Goal: Transaction & Acquisition: Purchase product/service

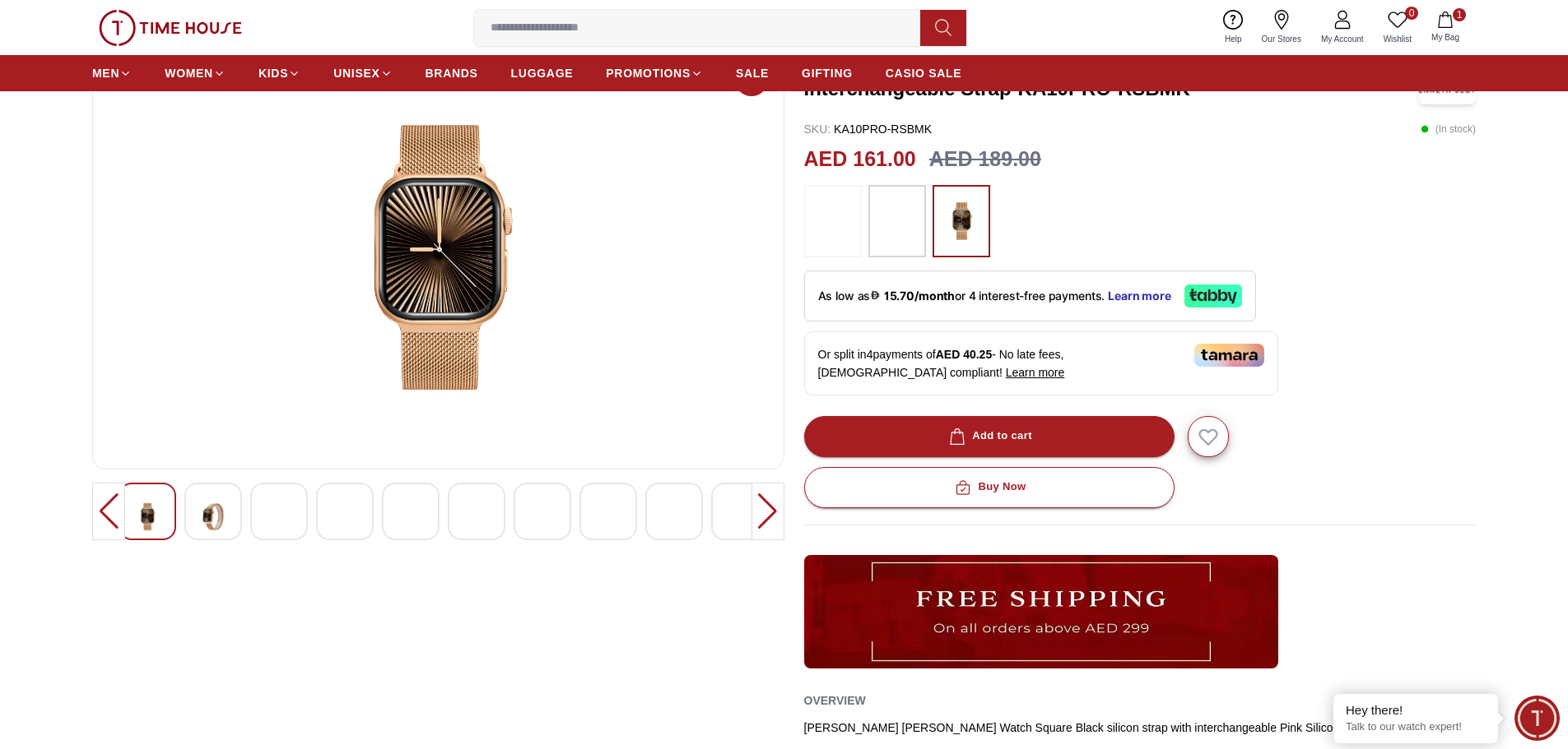
scroll to position [82, 0]
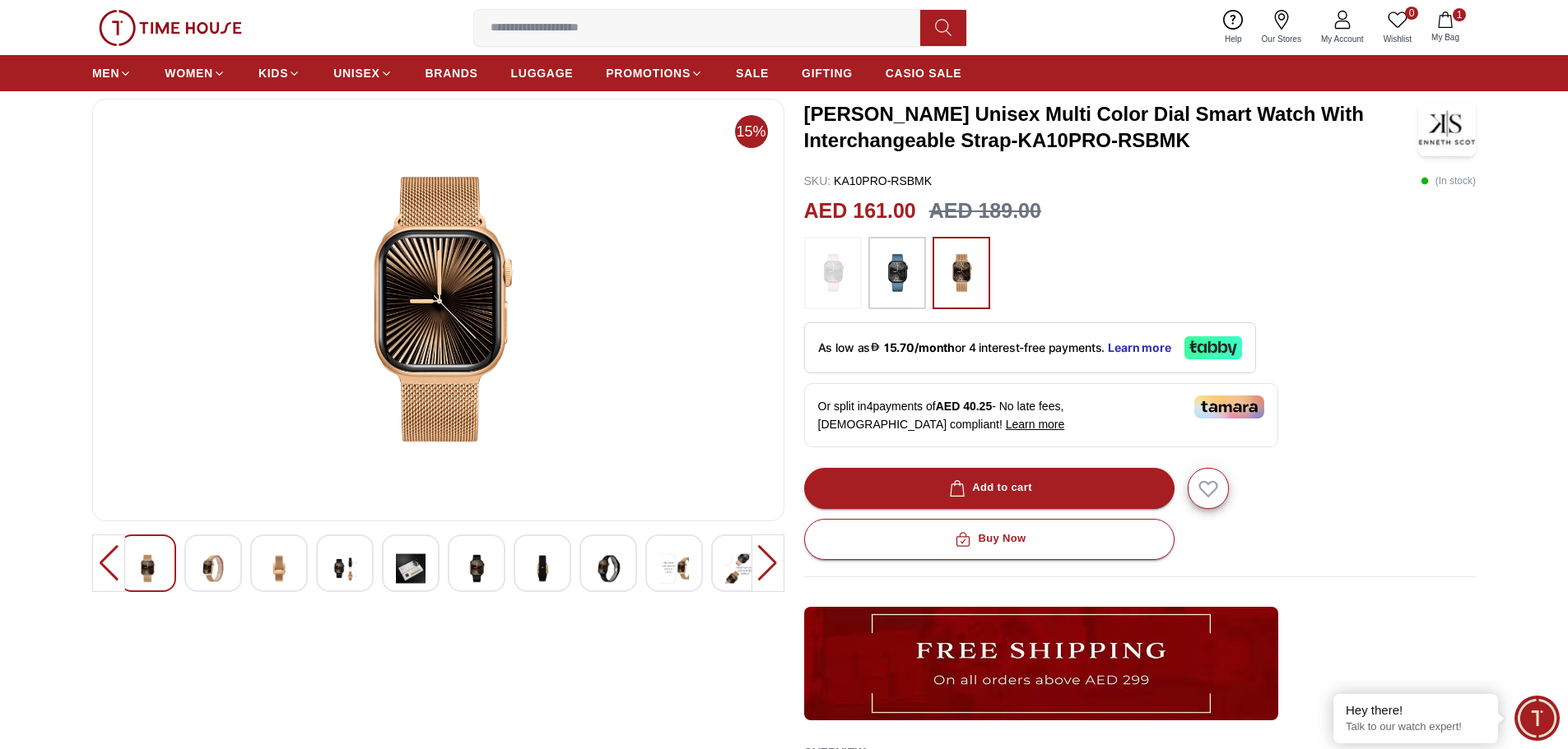
click at [424, 324] on img at bounding box center [438, 309] width 664 height 395
click at [768, 568] on div at bounding box center [768, 563] width 33 height 58
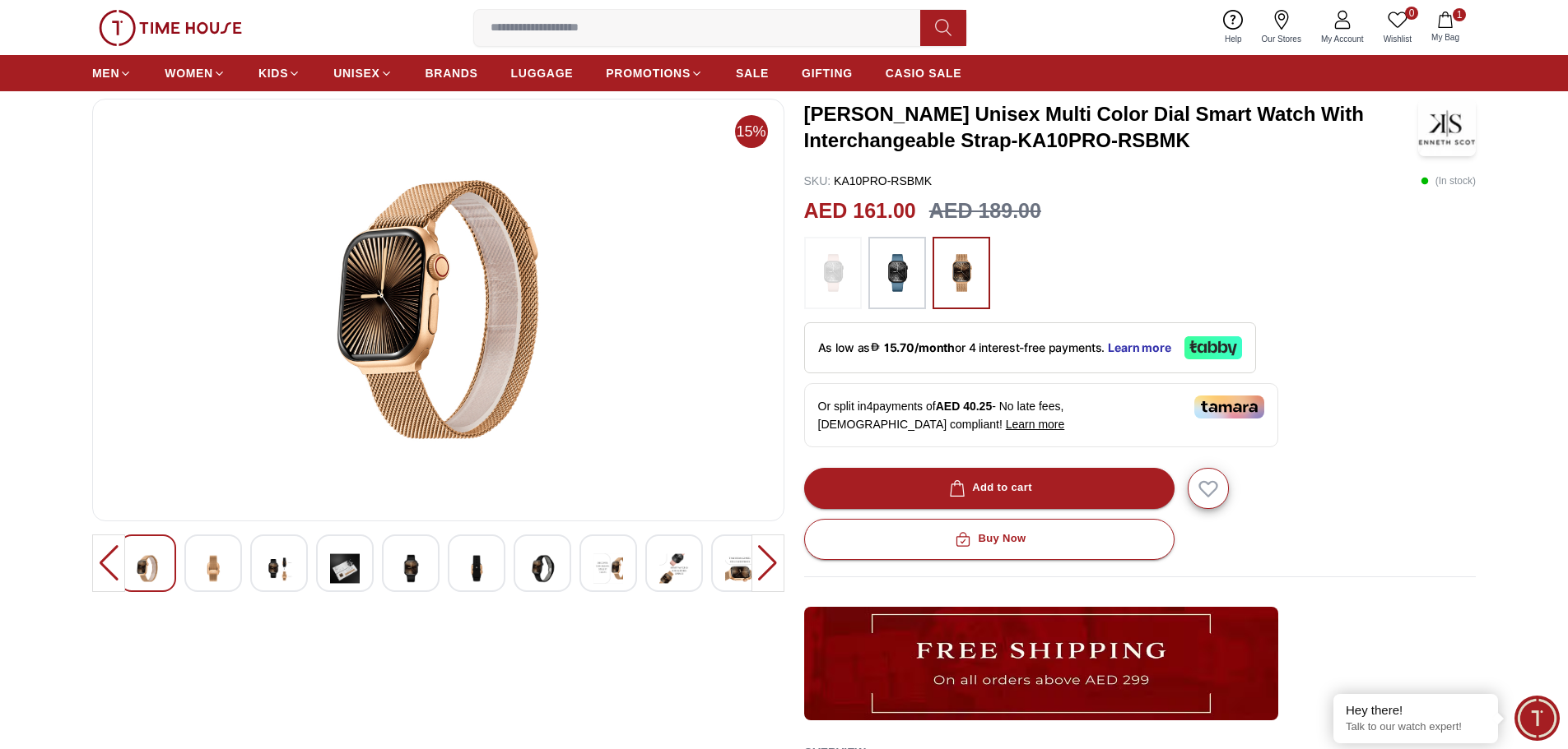
click at [768, 568] on div at bounding box center [768, 563] width 33 height 58
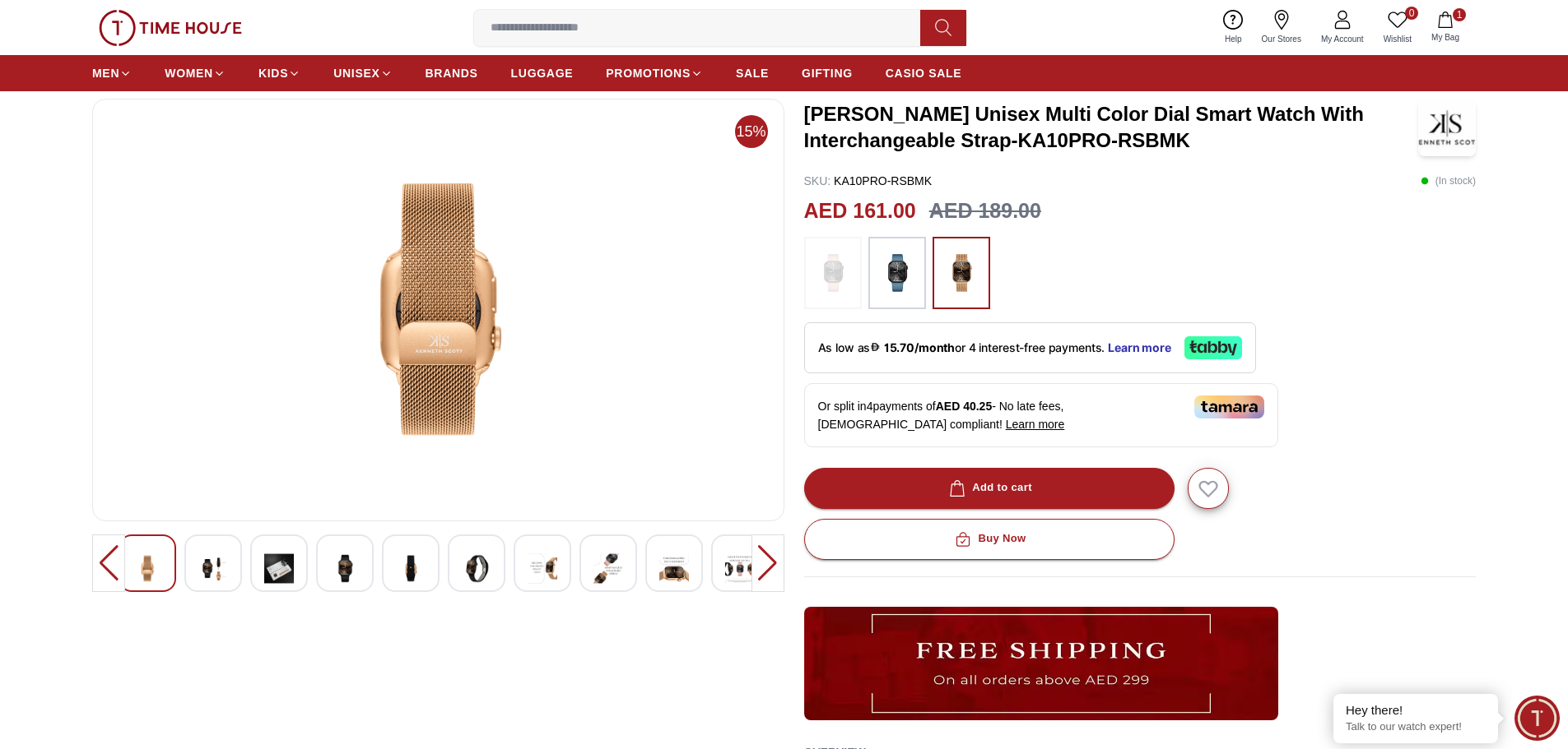
click at [768, 568] on div at bounding box center [768, 563] width 33 height 58
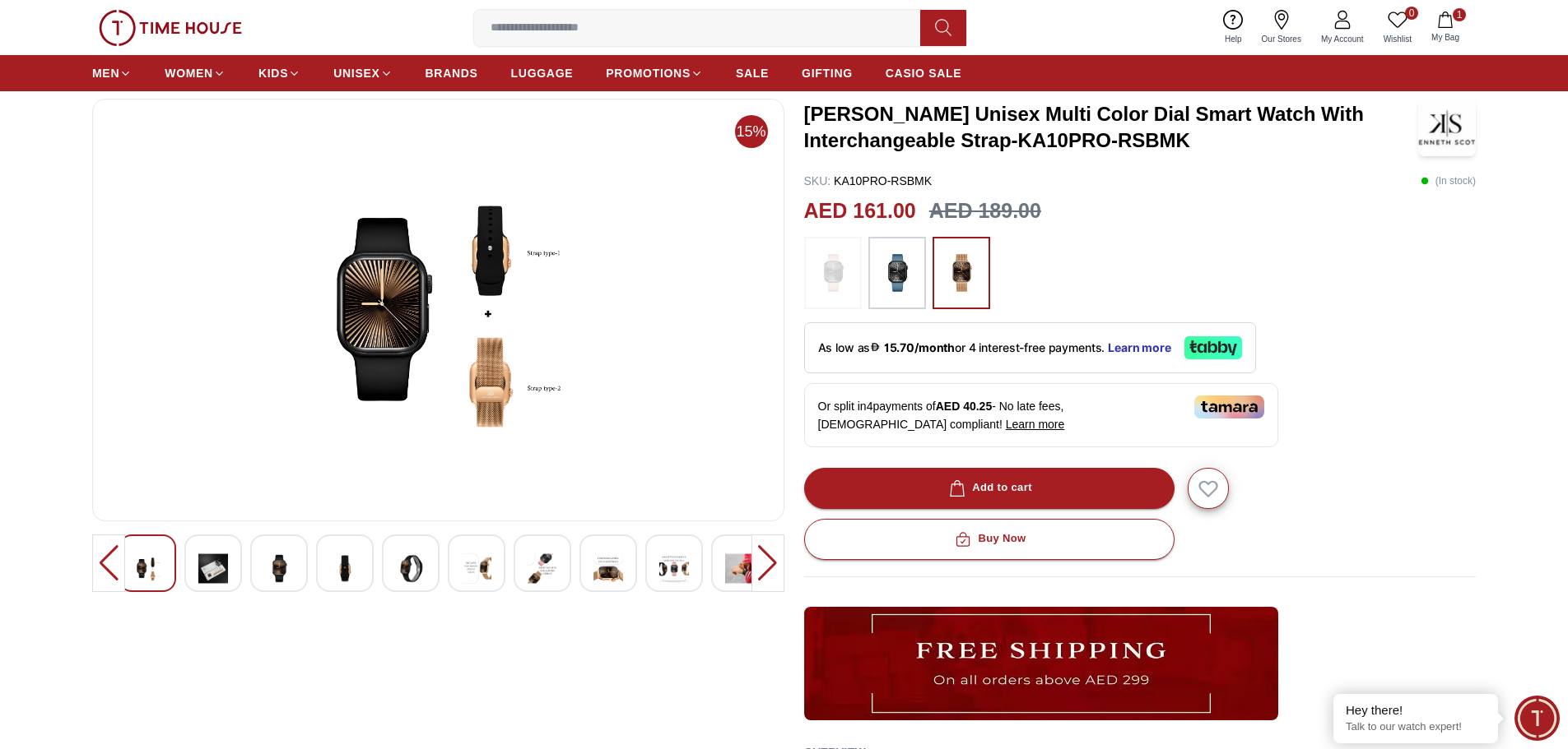
click at [496, 257] on img at bounding box center [438, 309] width 664 height 395
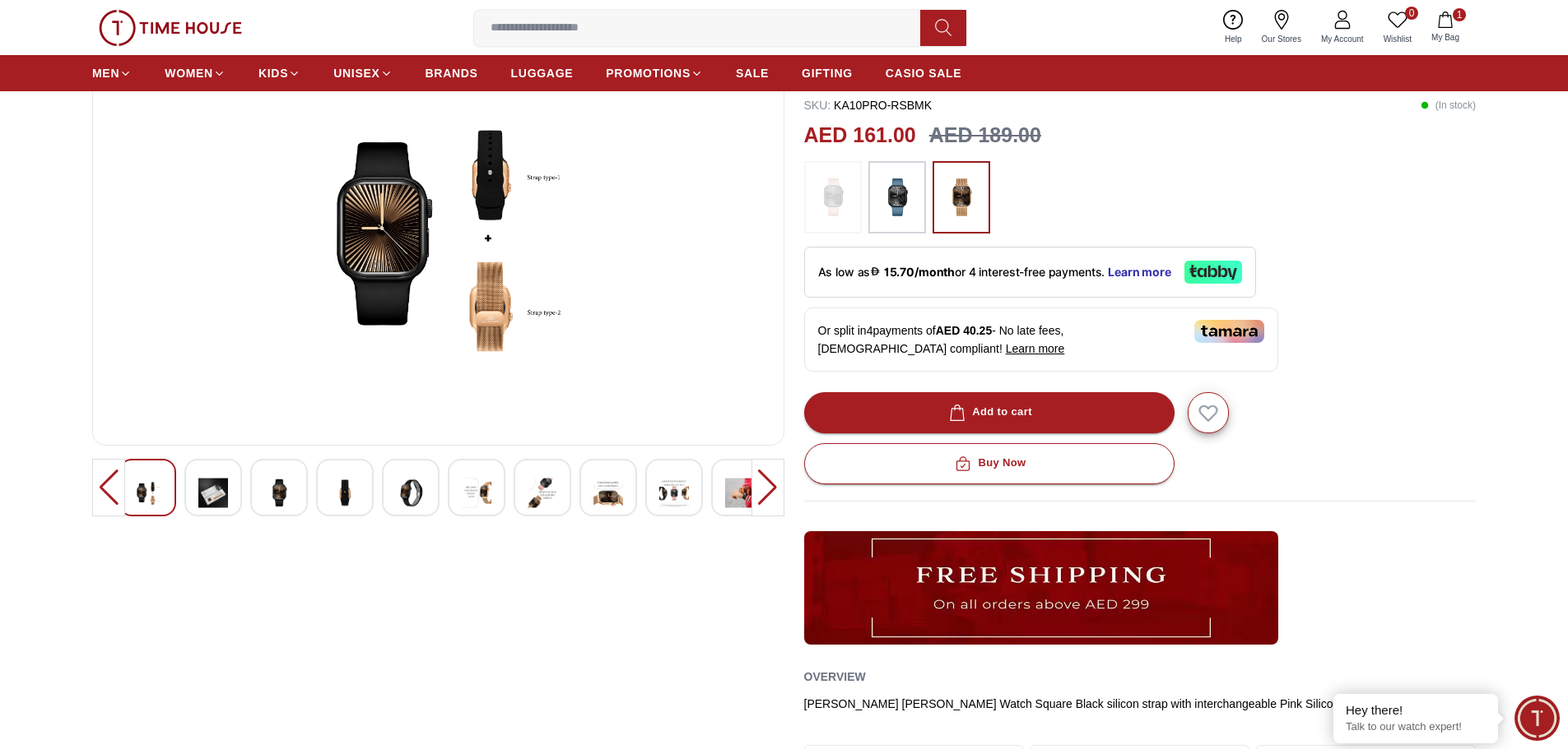
scroll to position [164, 0]
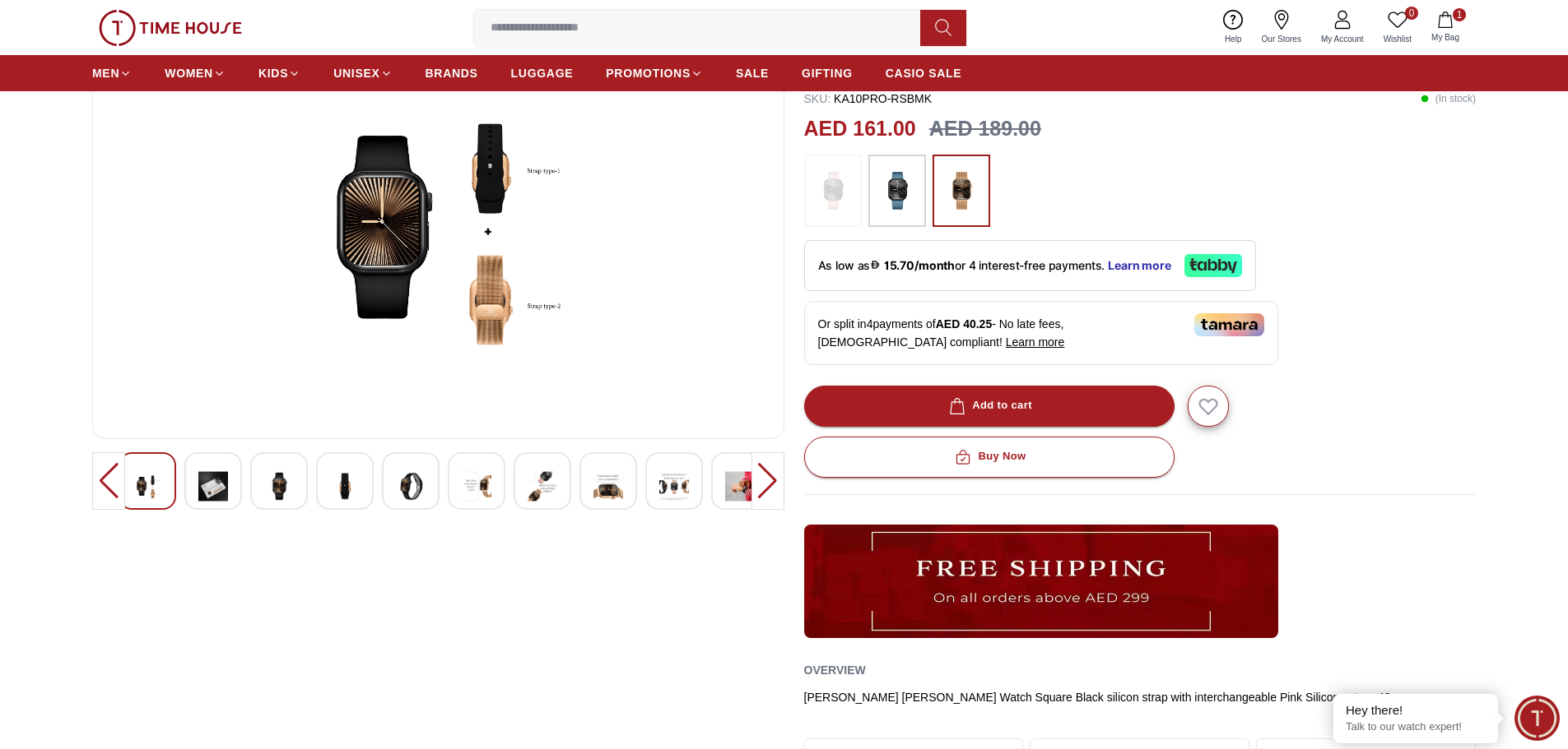
click at [662, 487] on img at bounding box center [674, 486] width 29 height 41
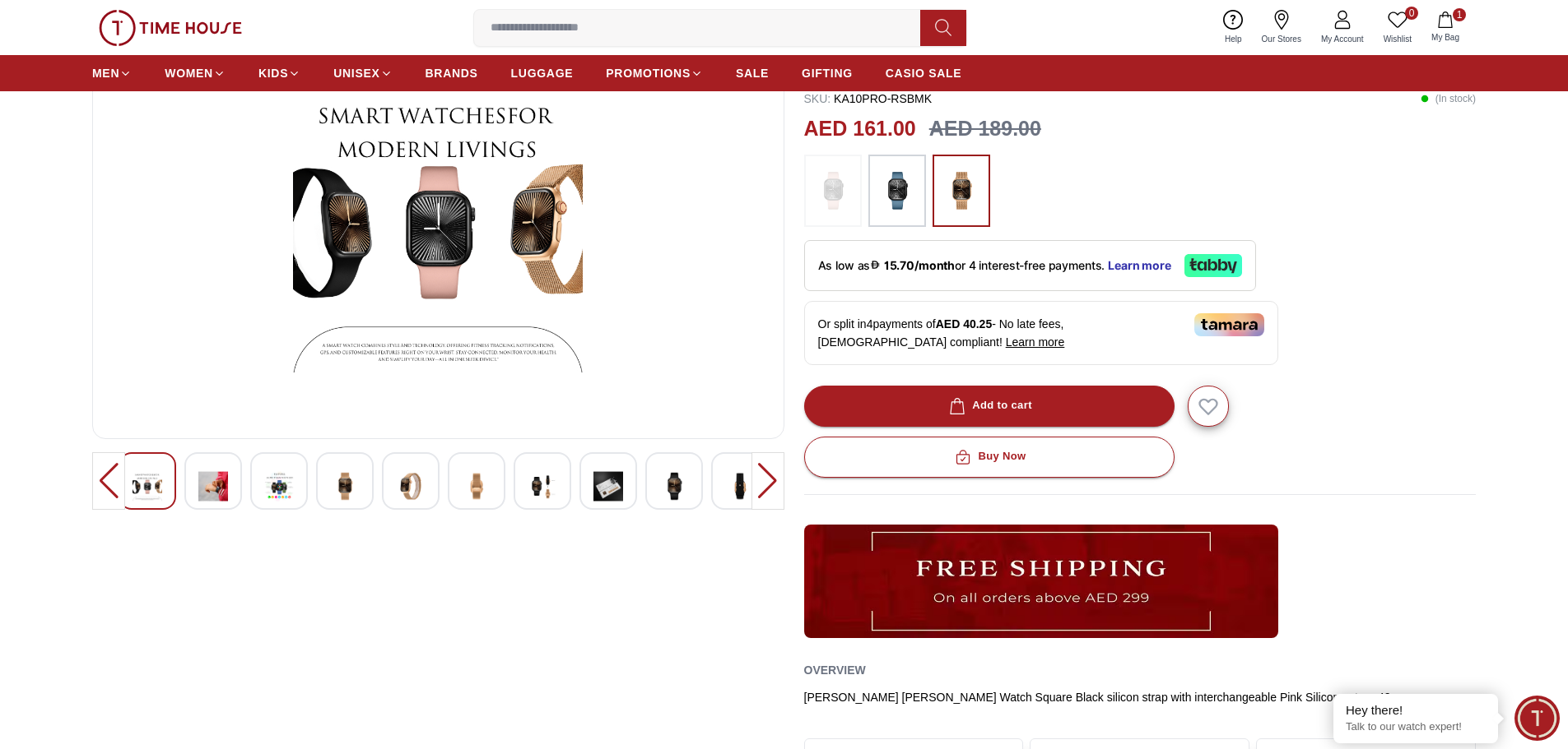
click at [548, 480] on img at bounding box center [542, 486] width 29 height 41
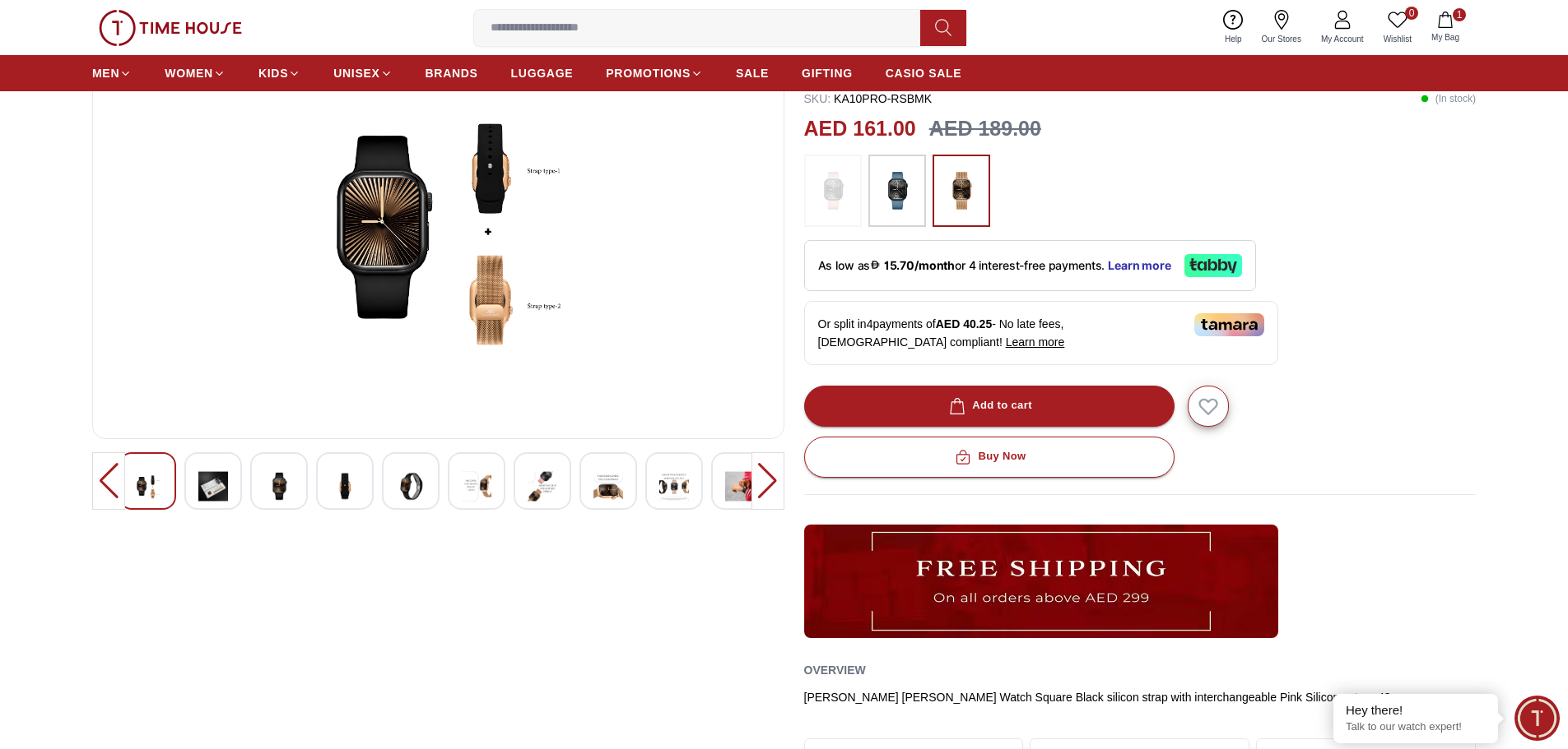
click at [768, 487] on div at bounding box center [768, 481] width 33 height 58
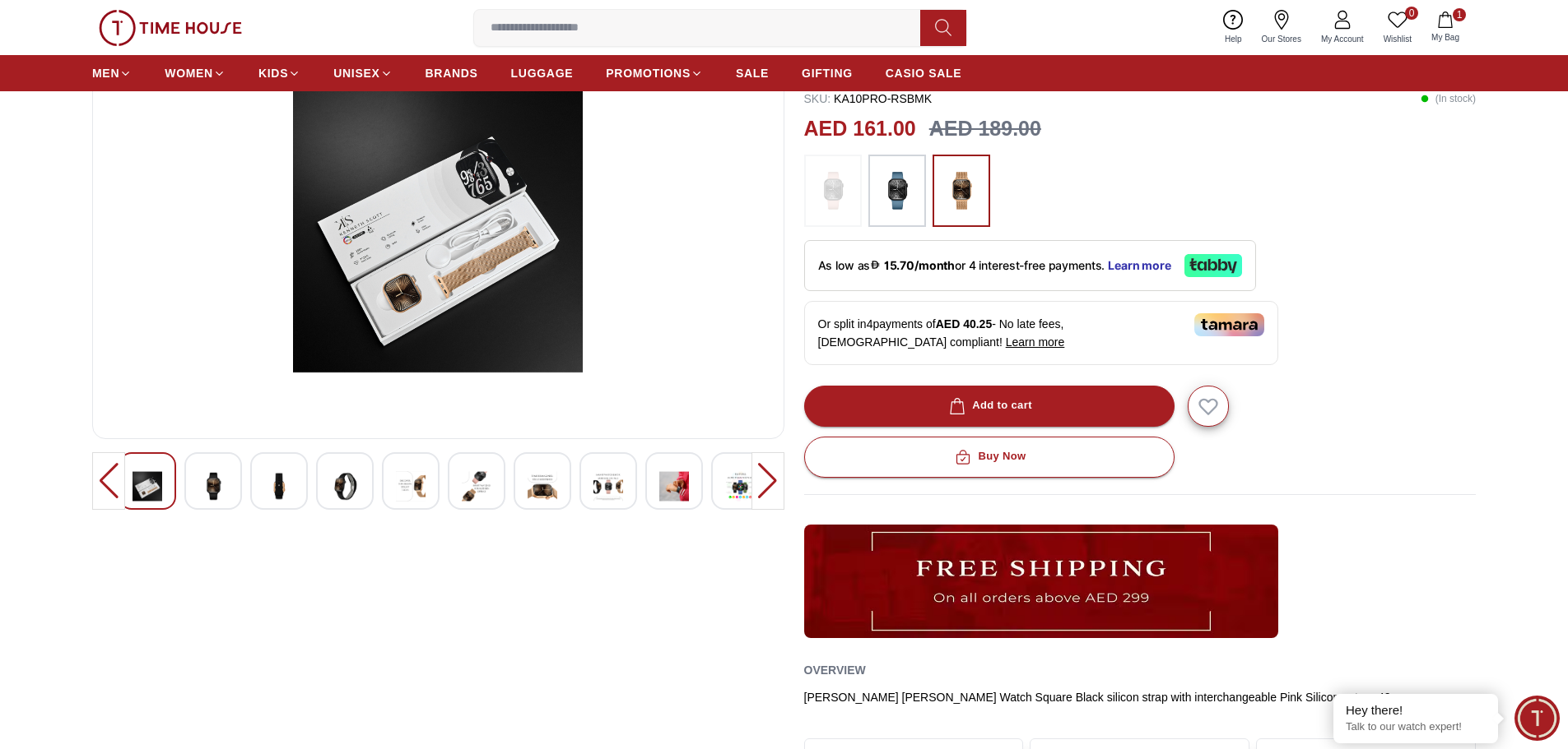
click at [768, 487] on div at bounding box center [768, 481] width 33 height 58
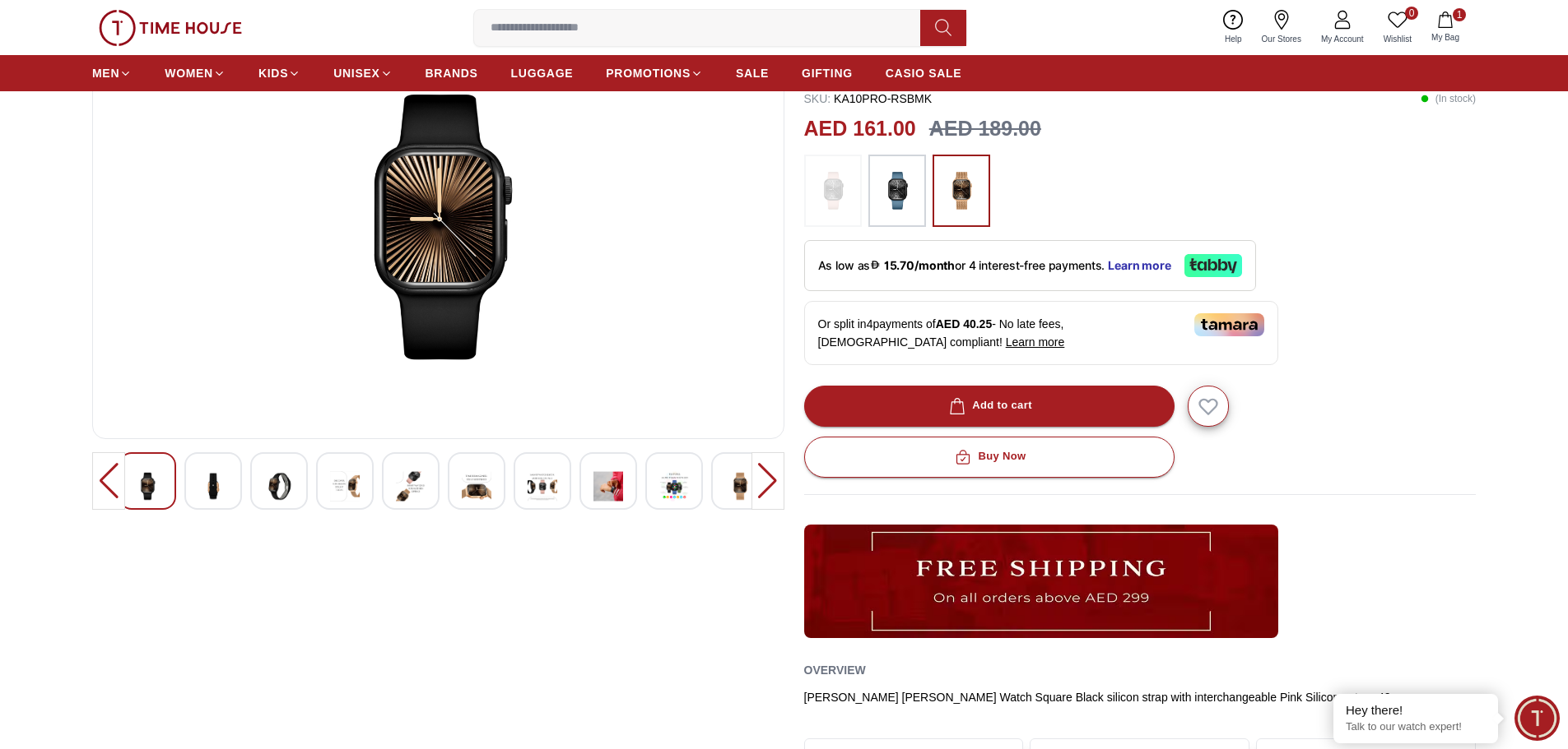
click at [768, 487] on div at bounding box center [768, 481] width 33 height 58
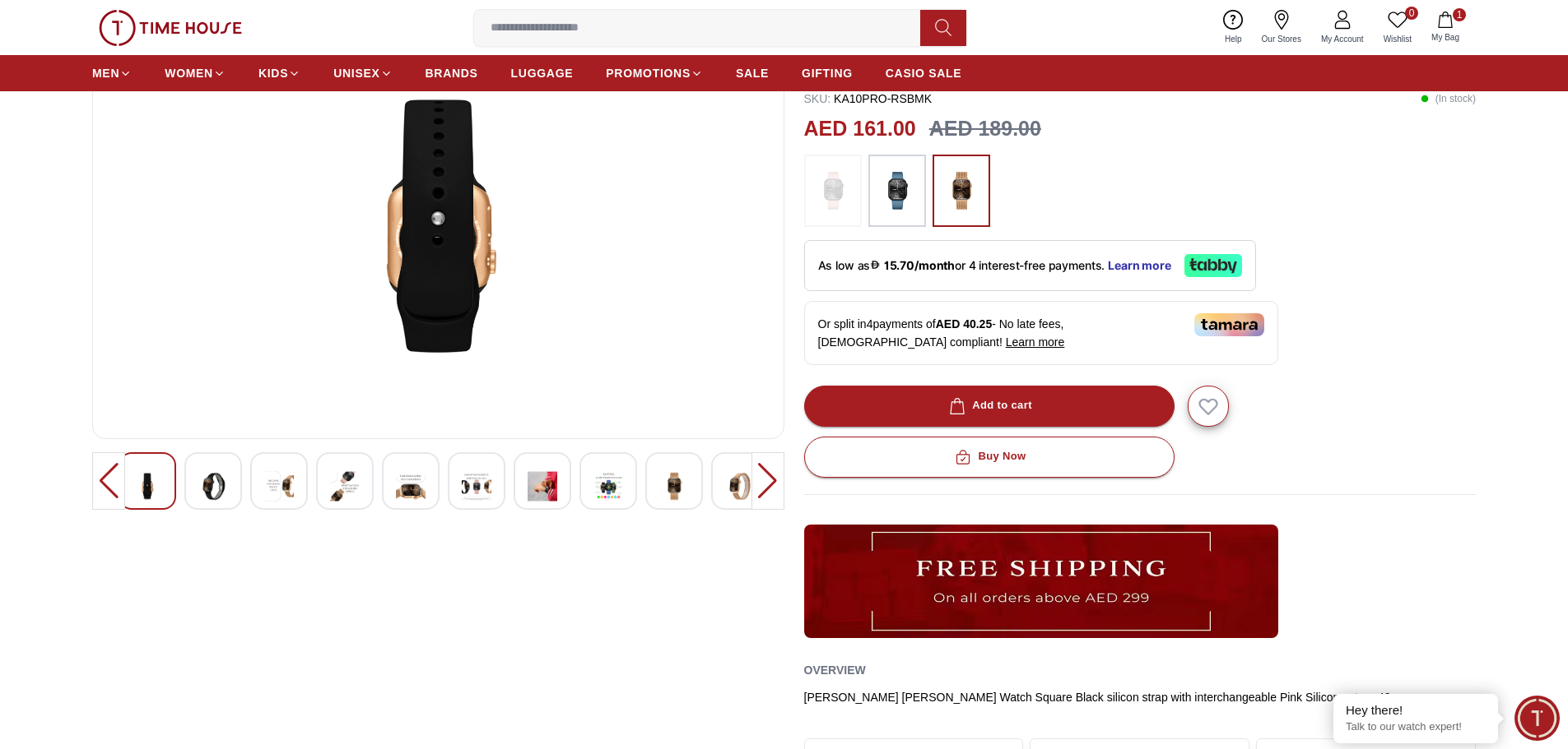
click at [768, 487] on div at bounding box center [768, 481] width 33 height 58
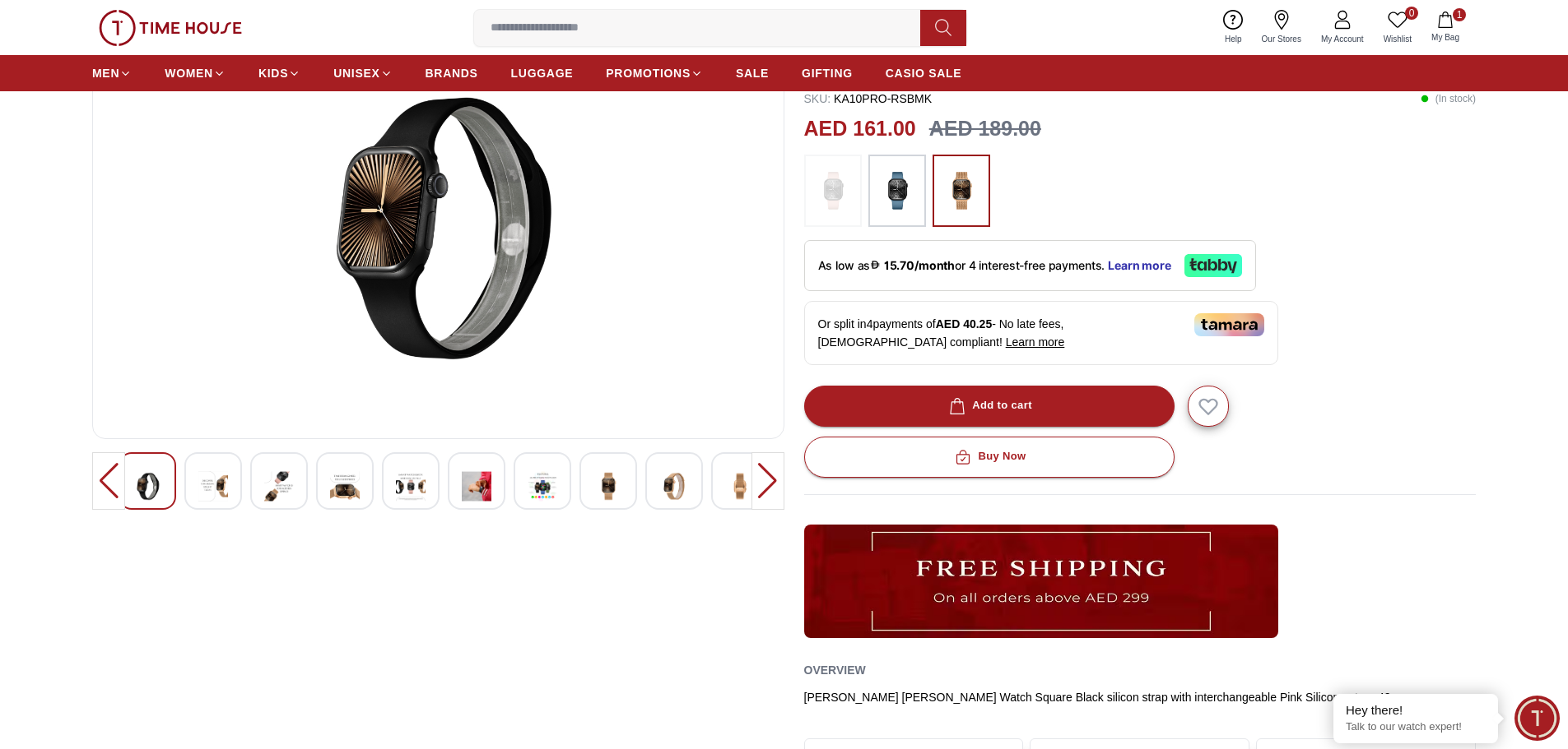
click at [768, 487] on div at bounding box center [768, 481] width 33 height 58
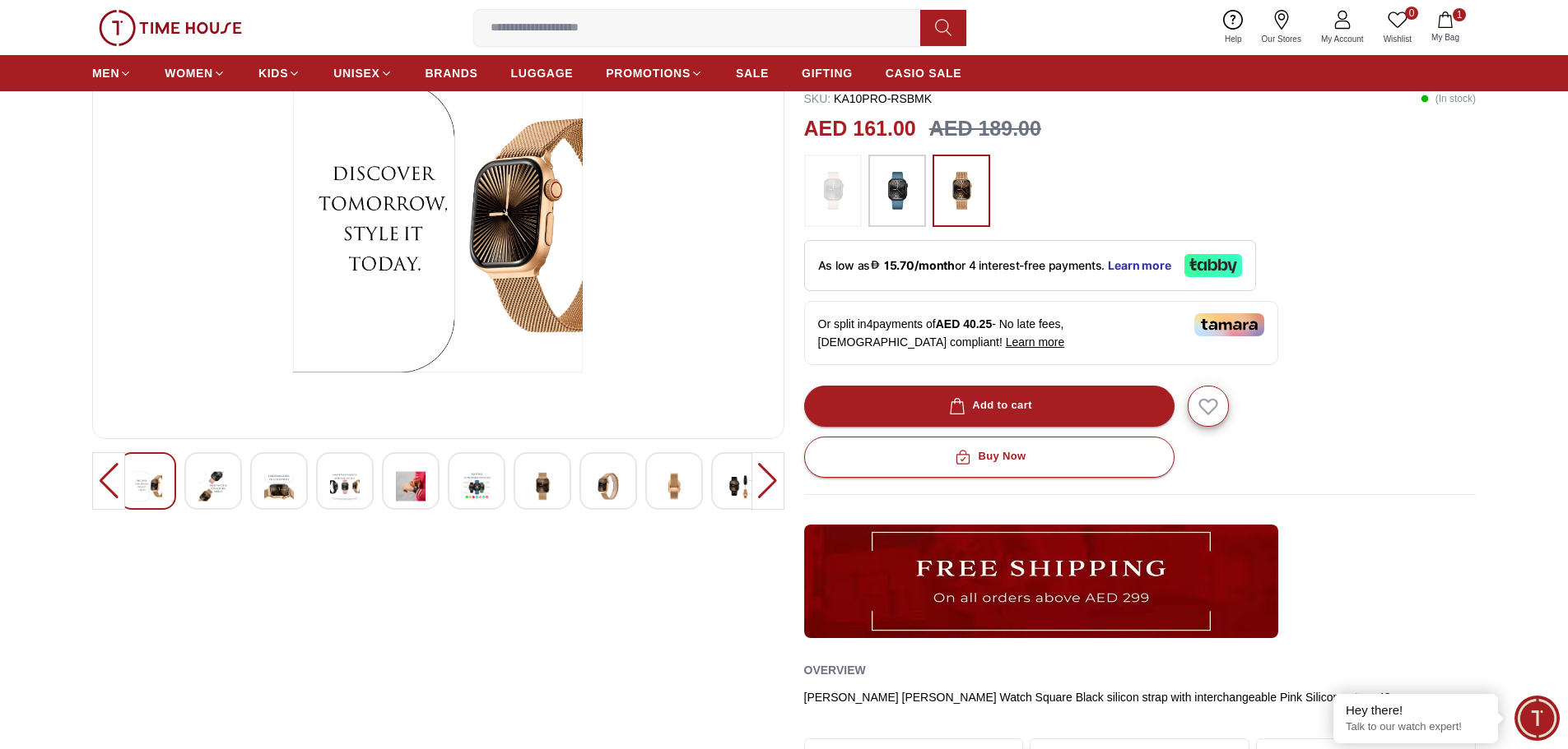
click at [768, 487] on div at bounding box center [768, 481] width 33 height 58
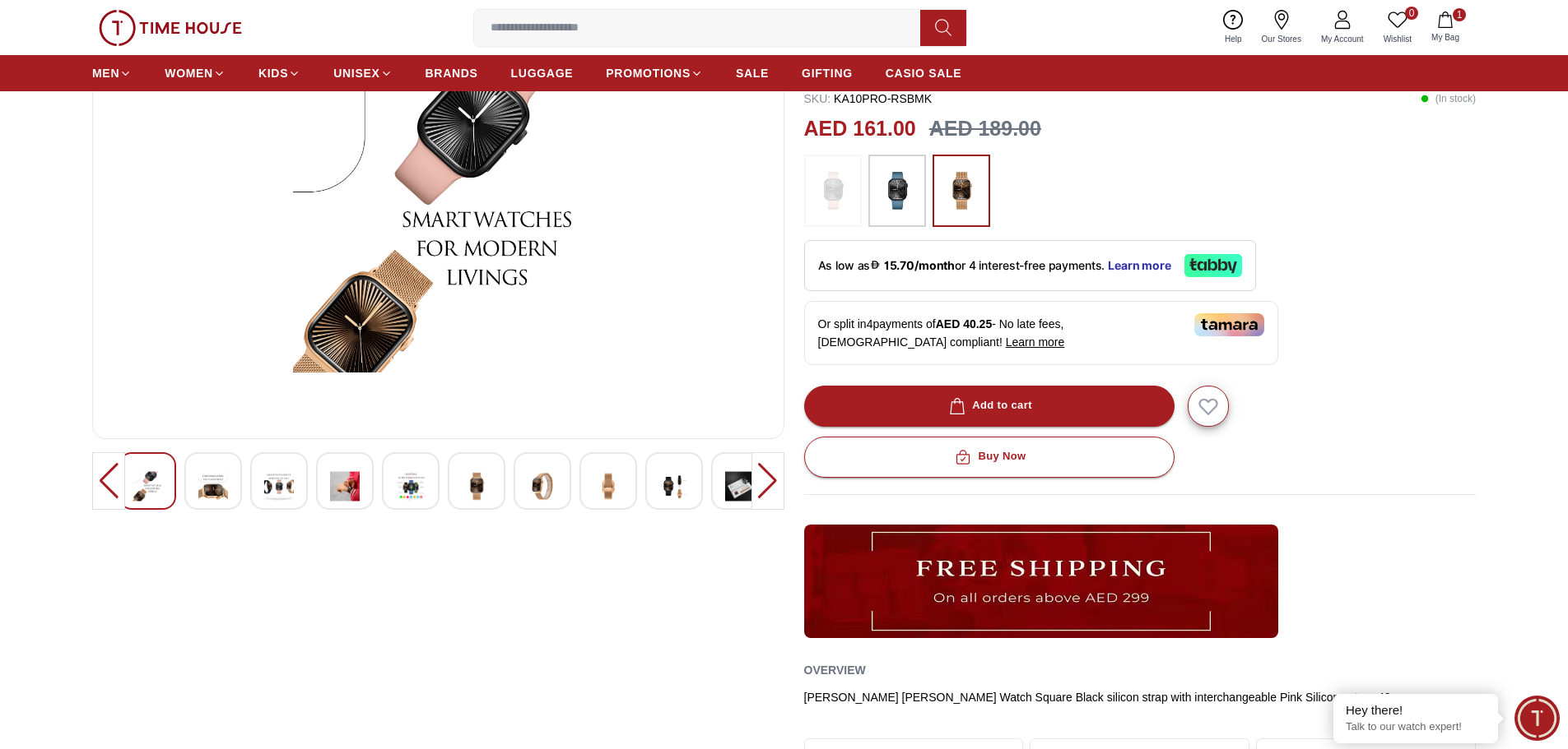
click at [768, 487] on div at bounding box center [768, 481] width 33 height 58
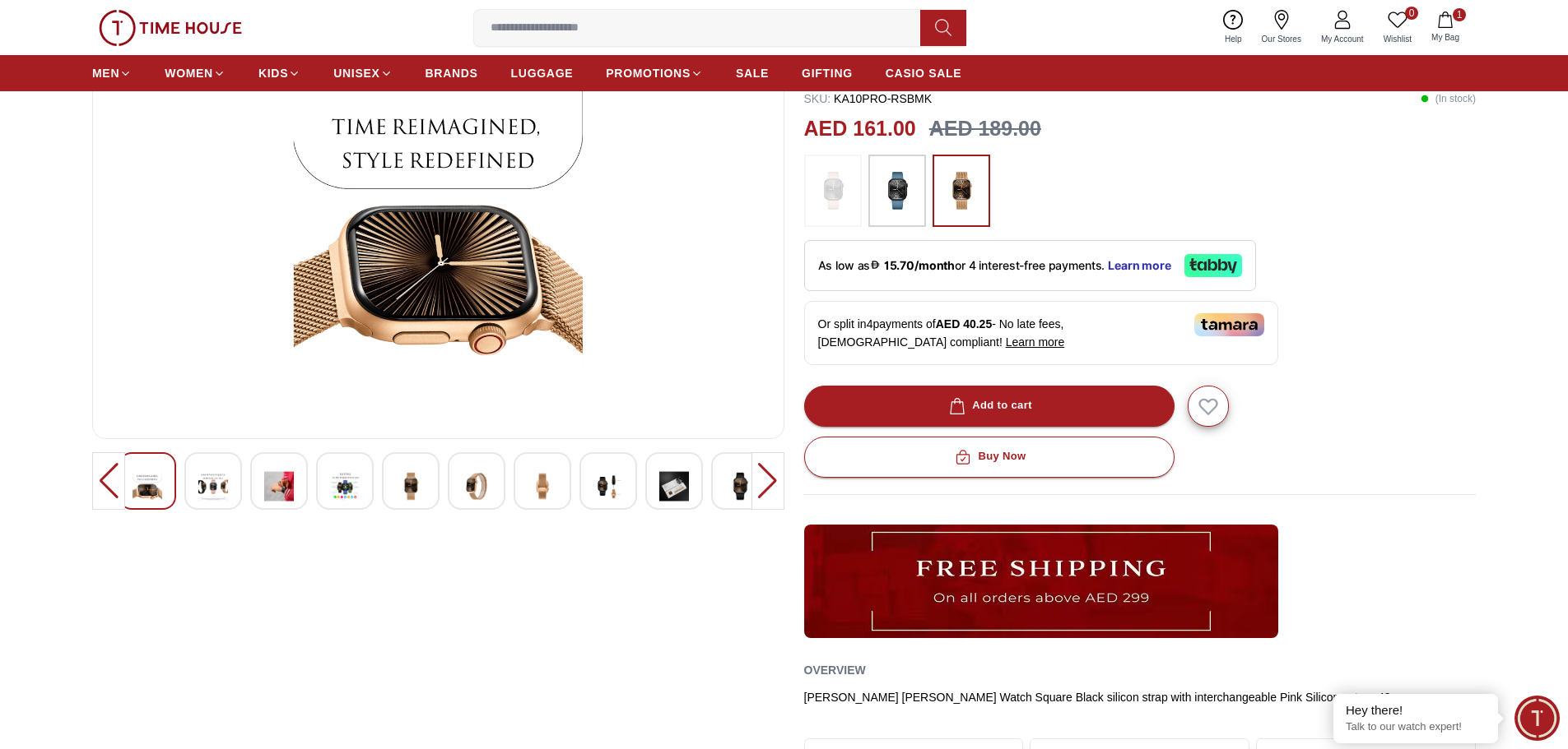
click at [768, 487] on div at bounding box center [768, 481] width 33 height 58
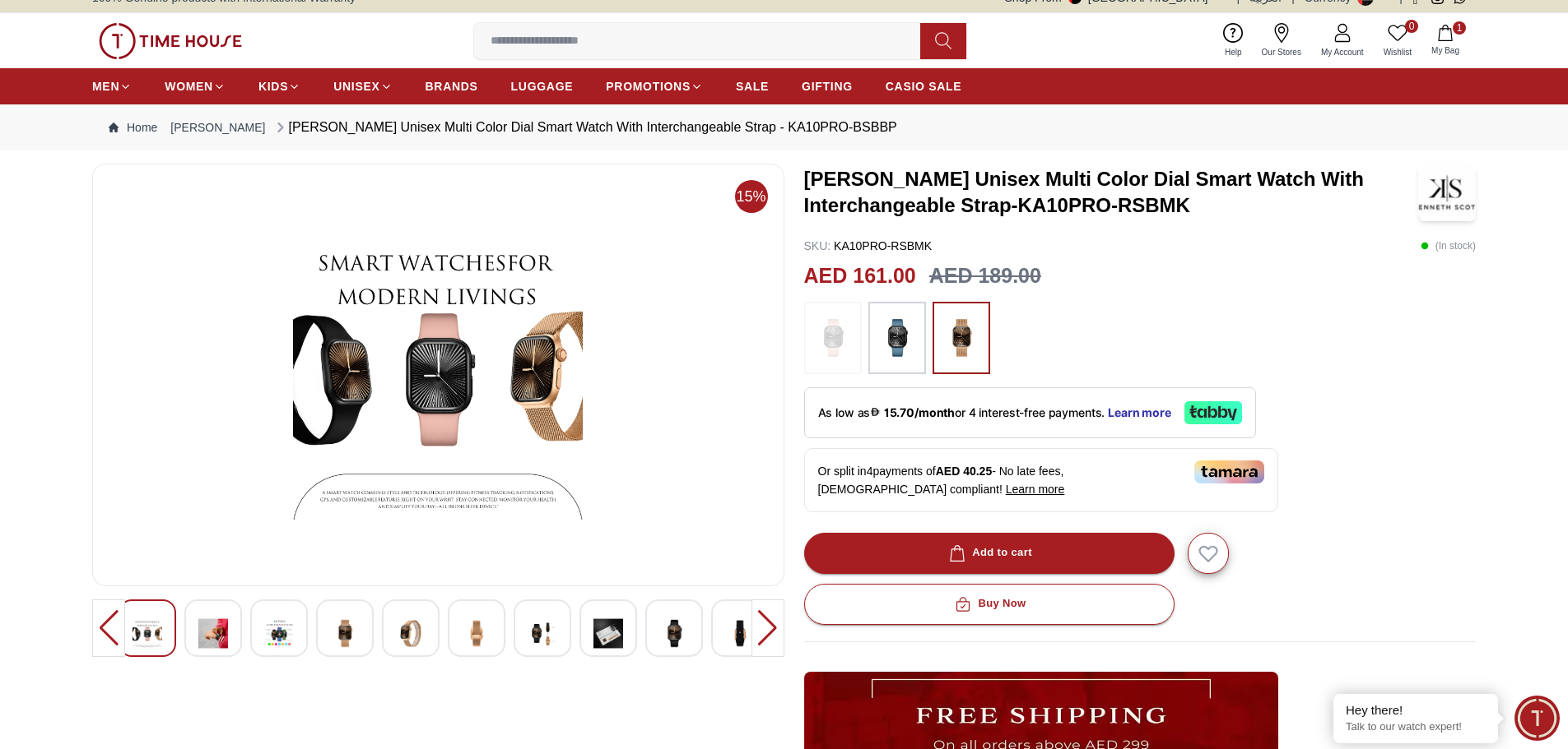
scroll to position [0, 0]
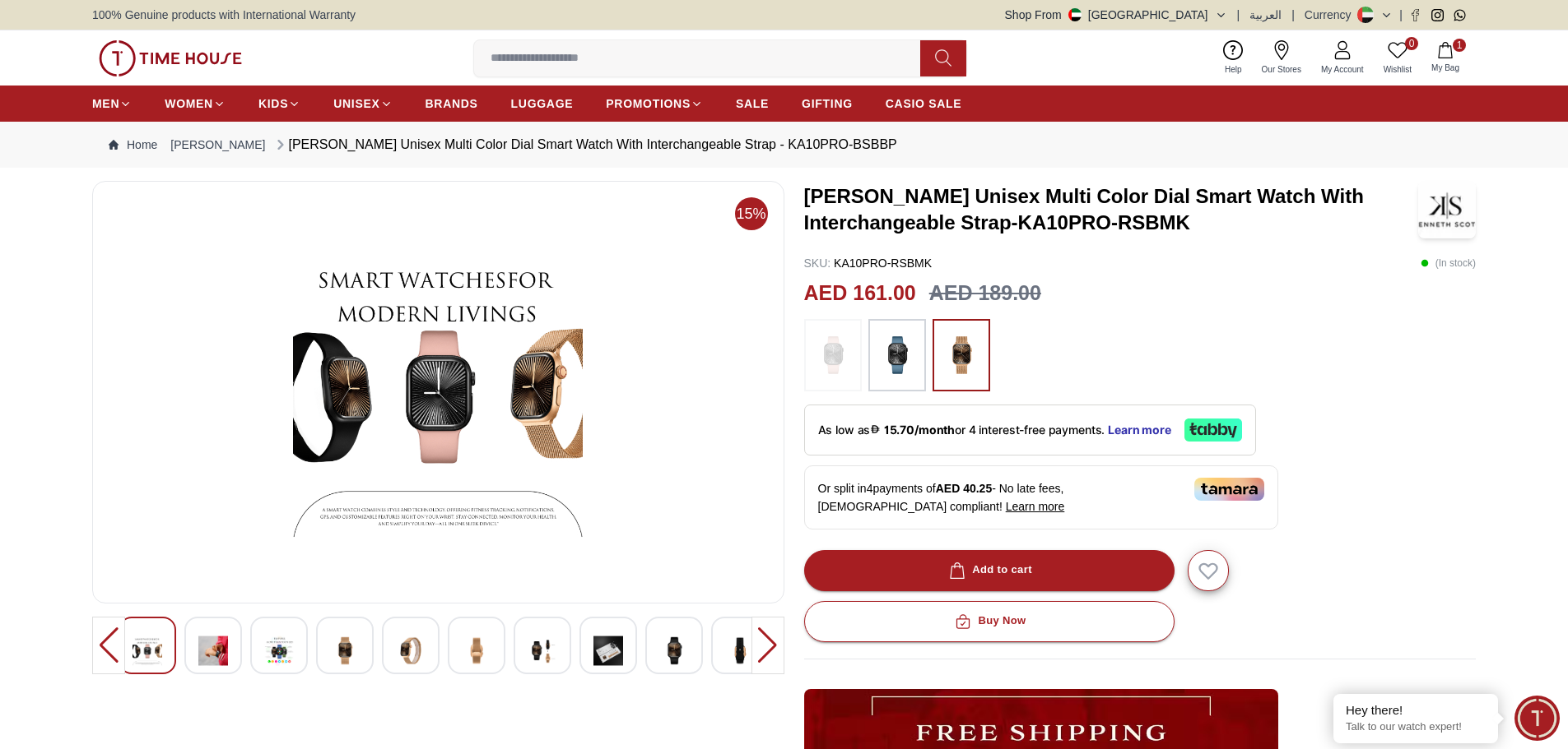
click at [1452, 47] on icon "button" at bounding box center [1444, 50] width 16 height 16
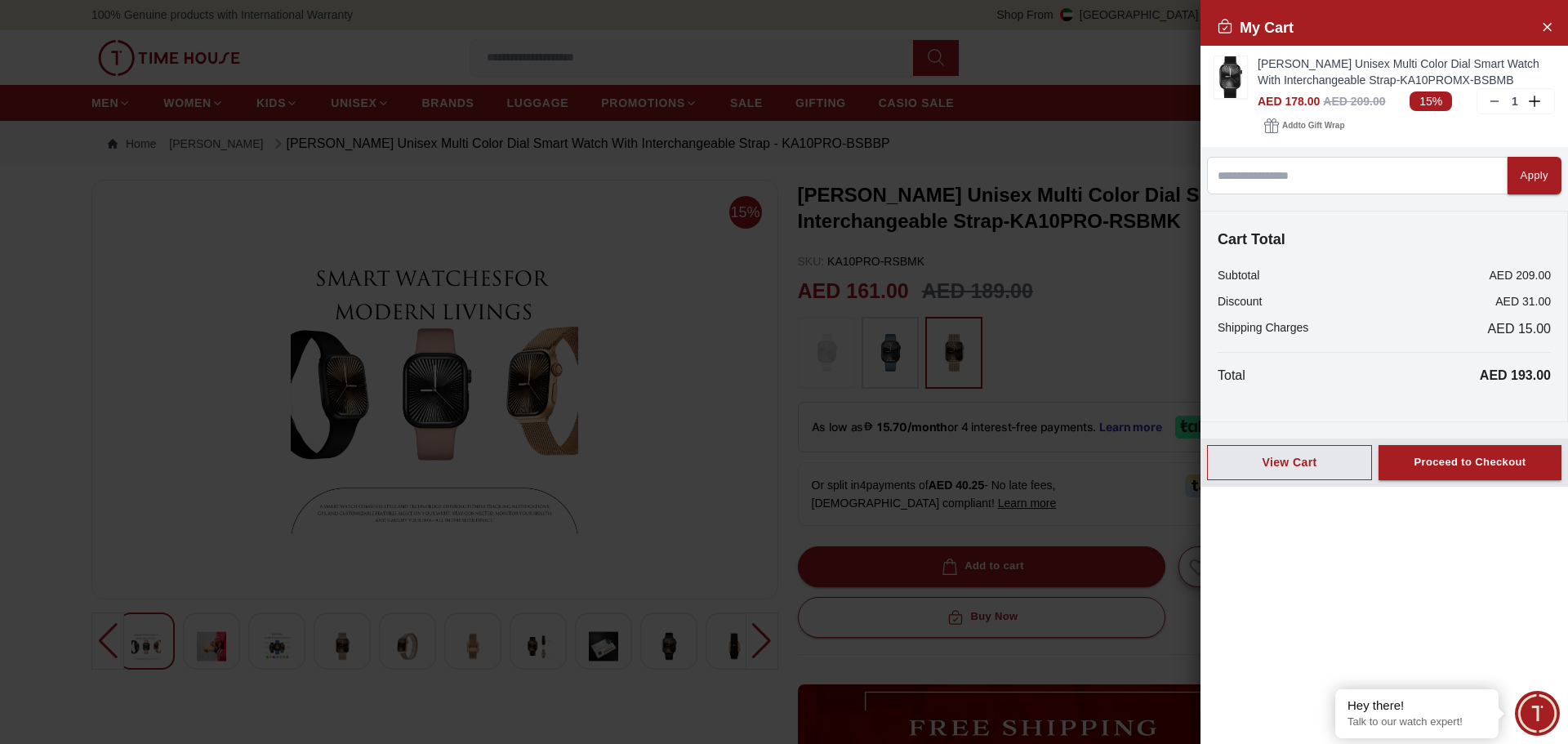
click at [196, 102] on div at bounding box center [784, 372] width 1568 height 744
click at [195, 103] on div at bounding box center [784, 372] width 1568 height 744
drag, startPoint x: 1547, startPoint y: 30, endPoint x: 1538, endPoint y: 30, distance: 9.0
click at [1547, 30] on icon "Close Account" at bounding box center [1547, 27] width 13 height 21
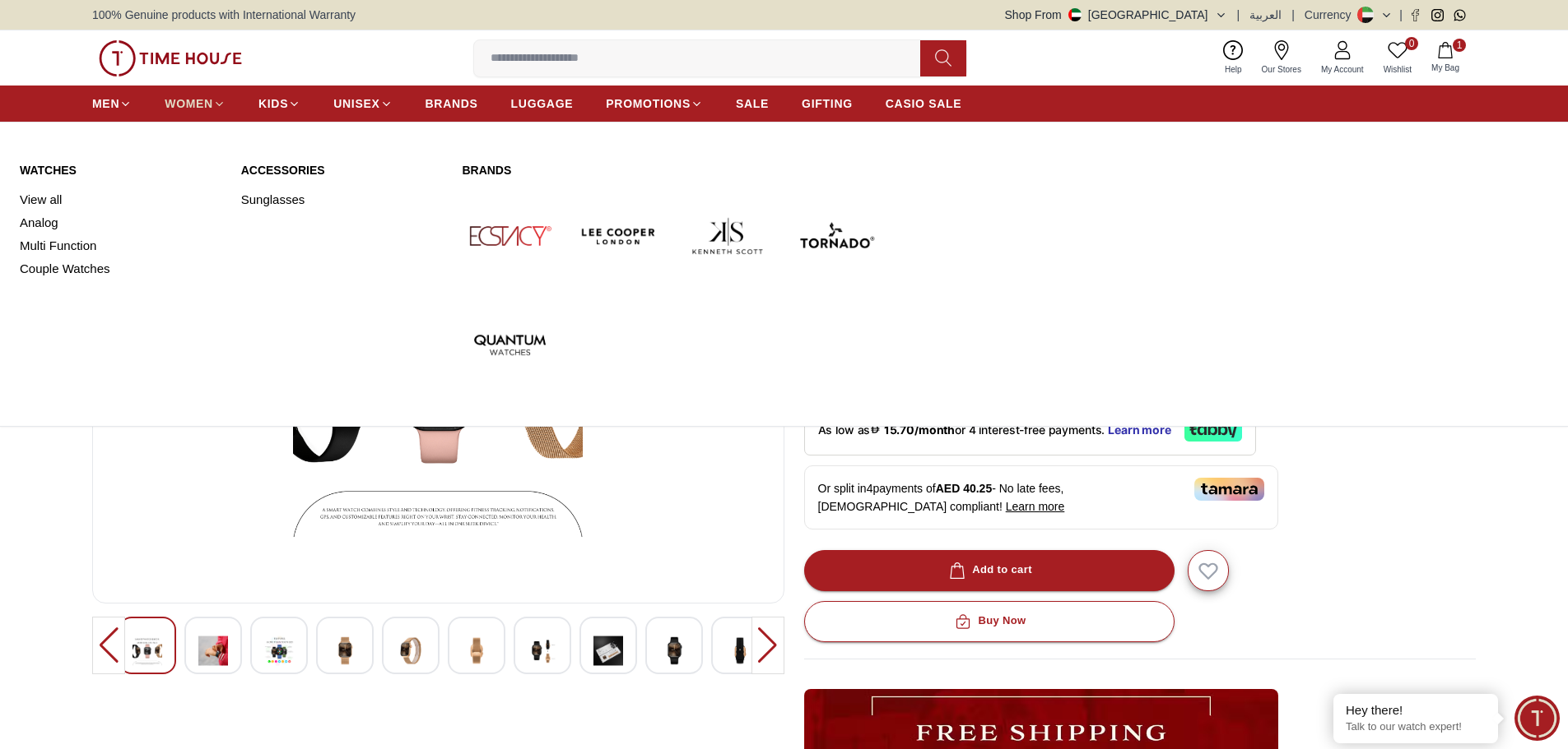
click at [207, 98] on span "WOMEN" at bounding box center [188, 103] width 48 height 16
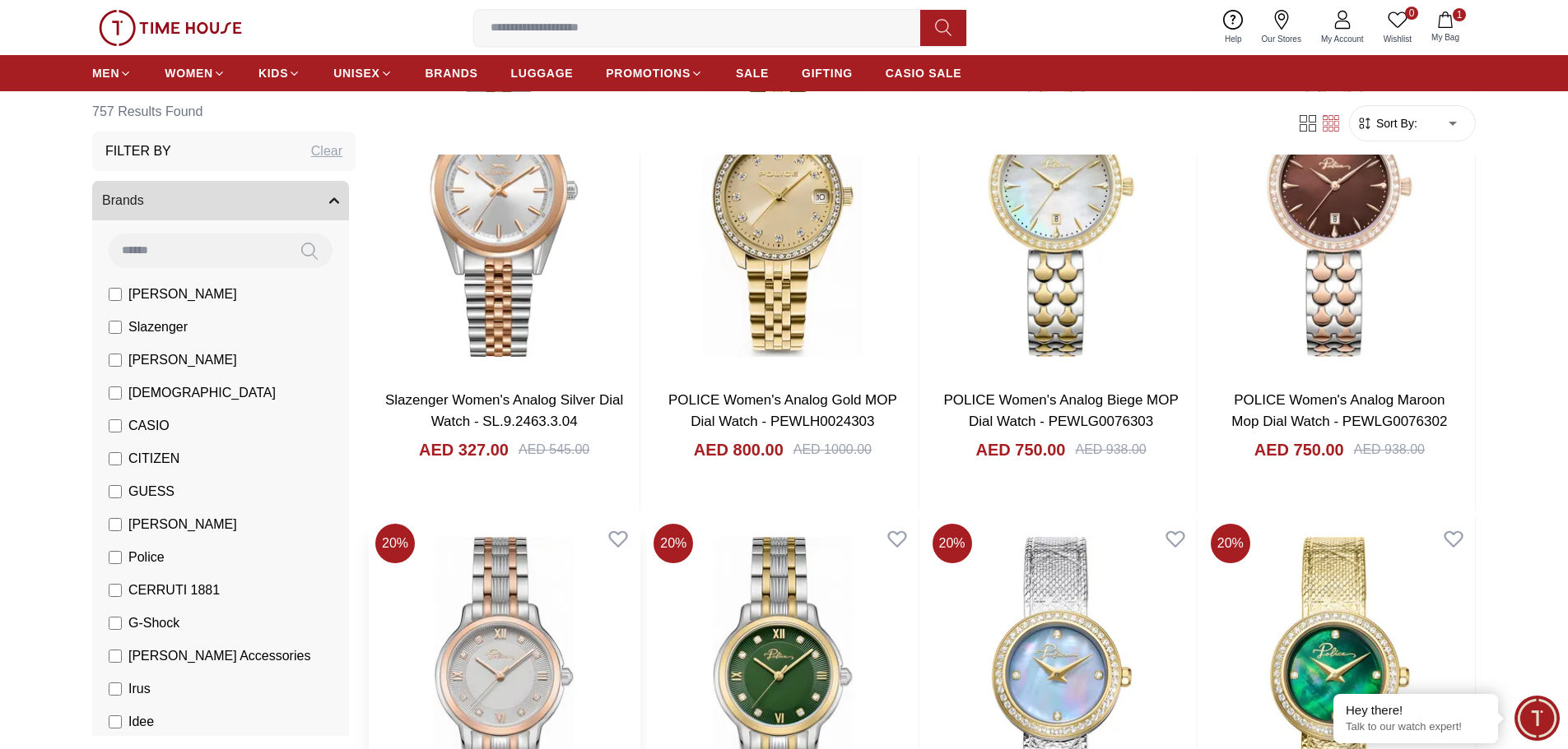
scroll to position [575, 0]
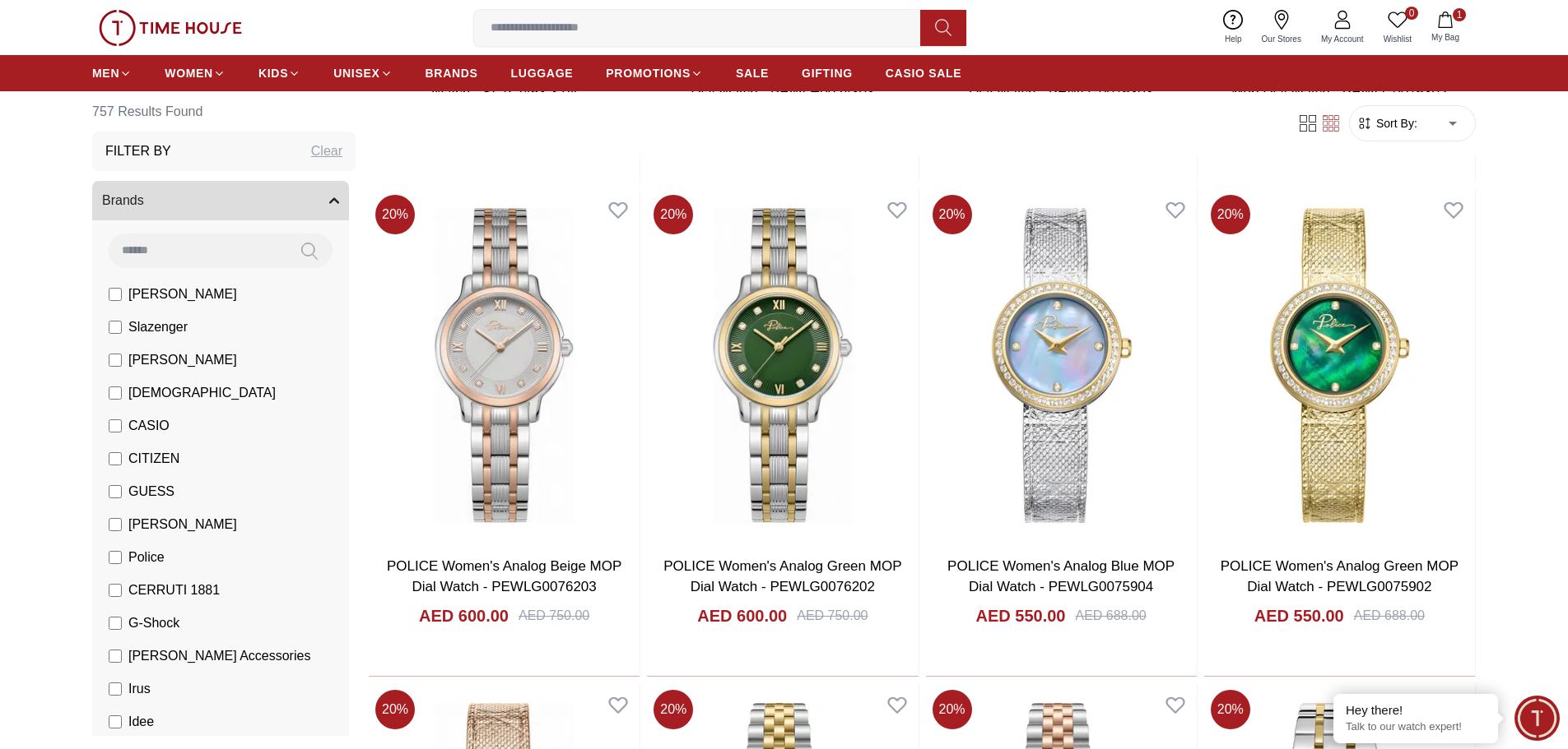
click at [151, 291] on span "[PERSON_NAME]" at bounding box center [183, 294] width 109 height 20
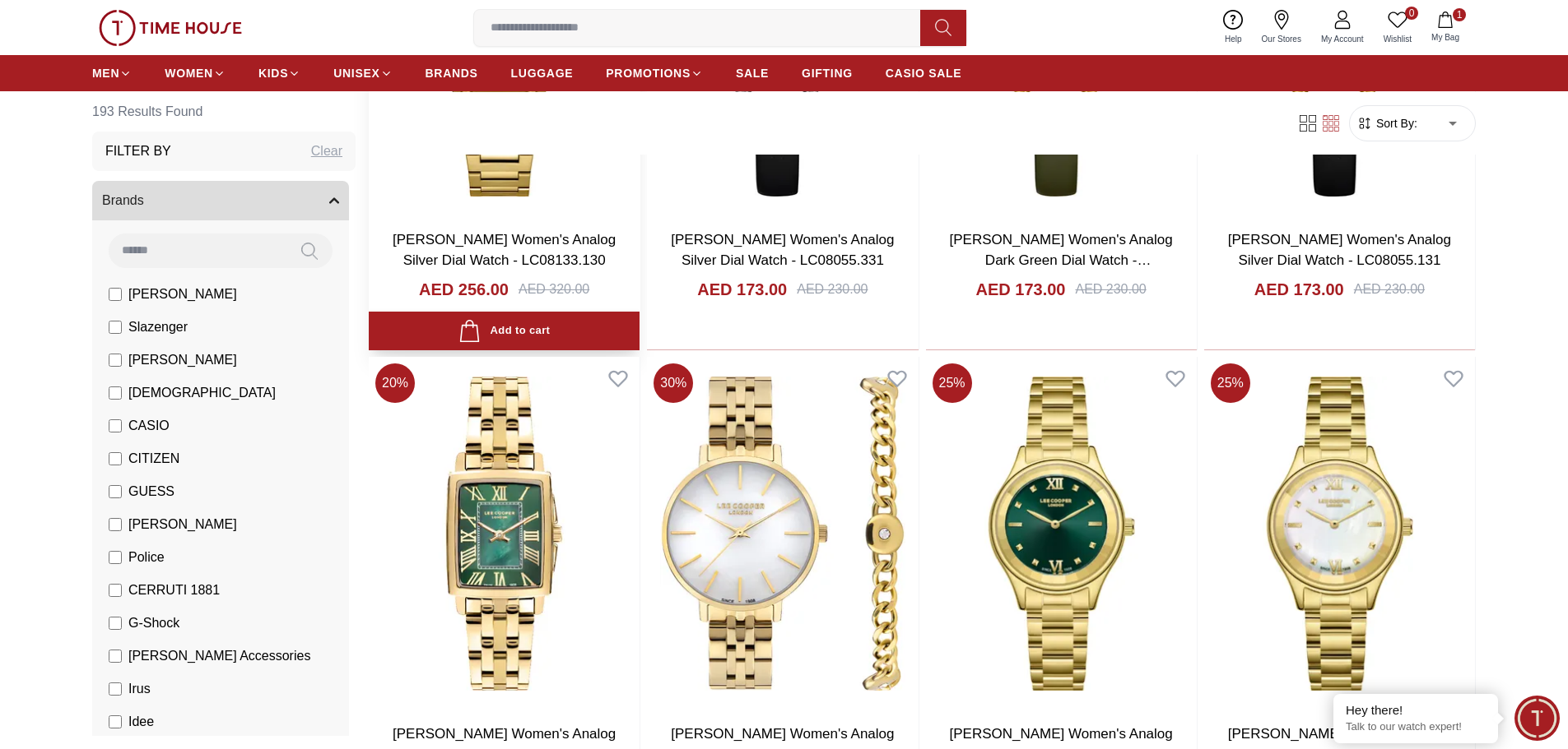
scroll to position [2056, 0]
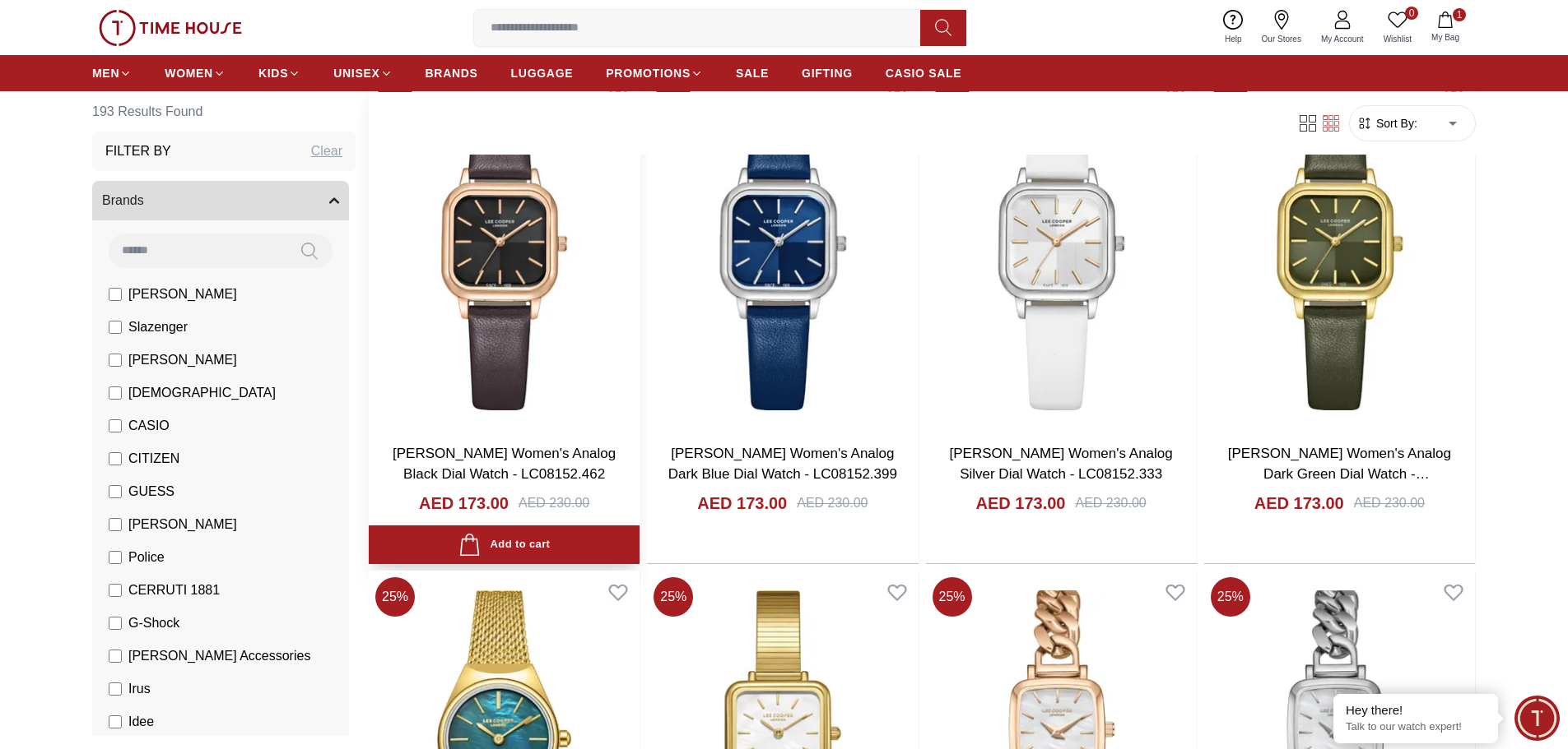
scroll to position [2550, 0]
